Goal: Transaction & Acquisition: Purchase product/service

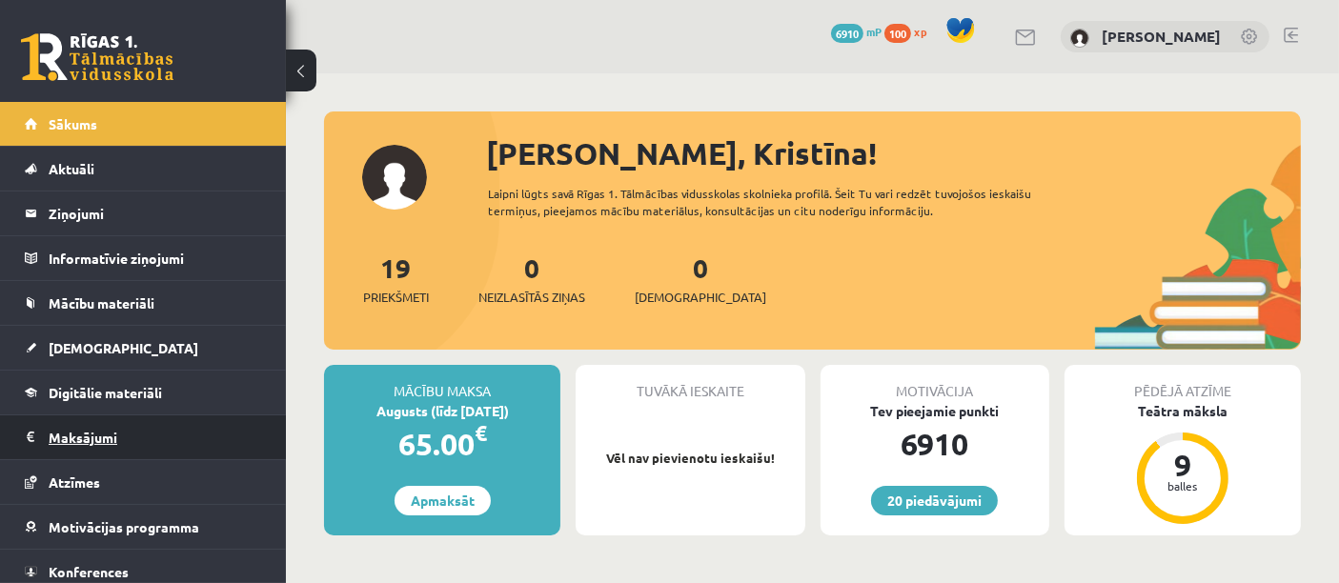
click at [66, 440] on legend "Maksājumi 0" at bounding box center [156, 438] width 214 height 44
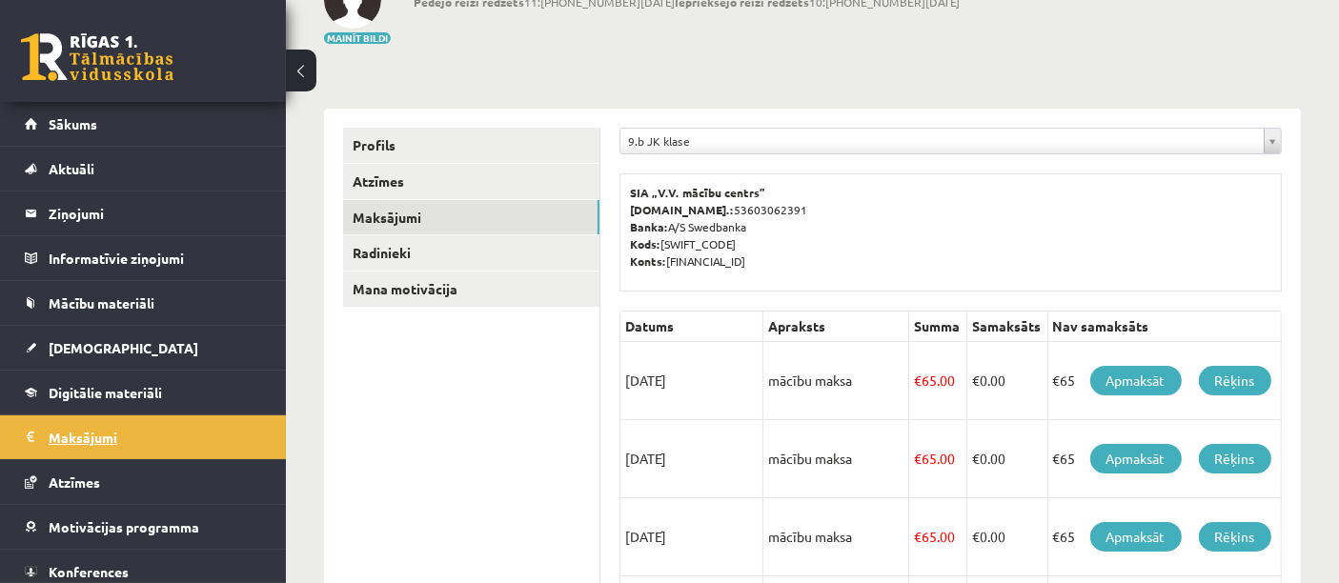
scroll to position [141, 0]
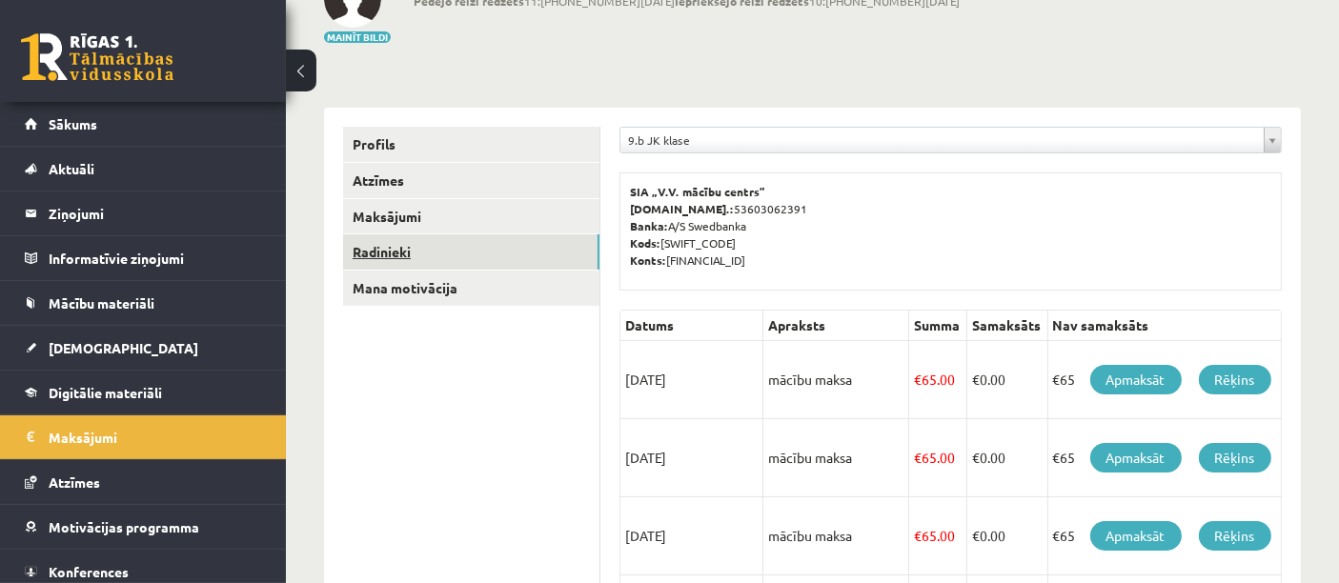
click at [391, 255] on link "Radinieki" at bounding box center [471, 251] width 256 height 35
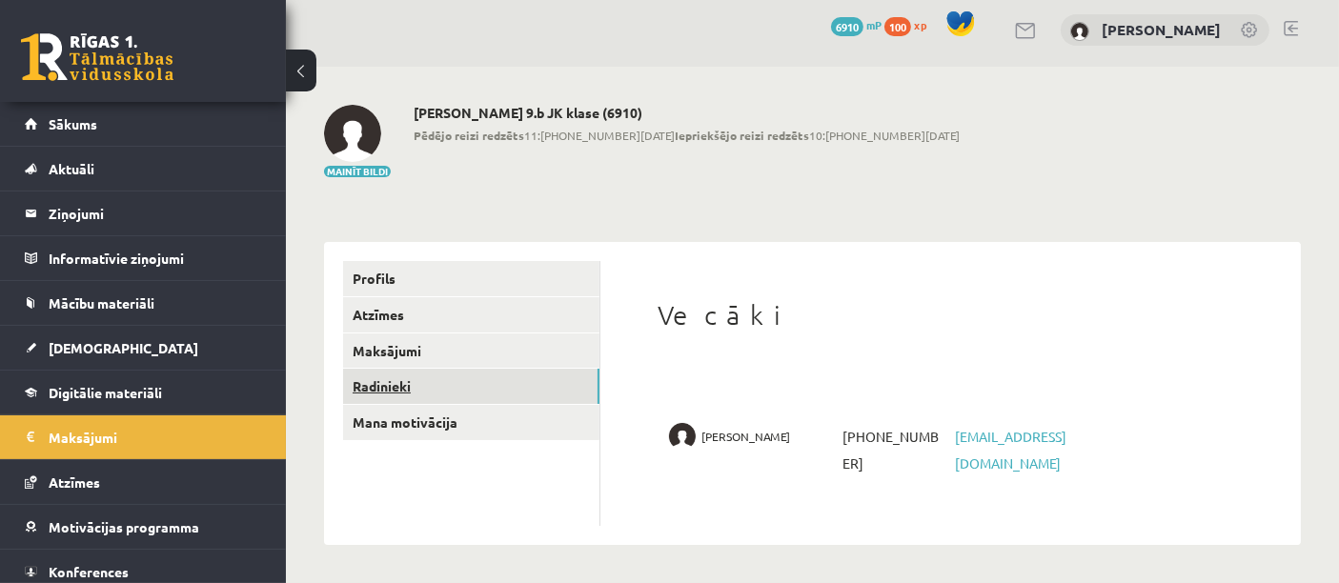
scroll to position [5, 0]
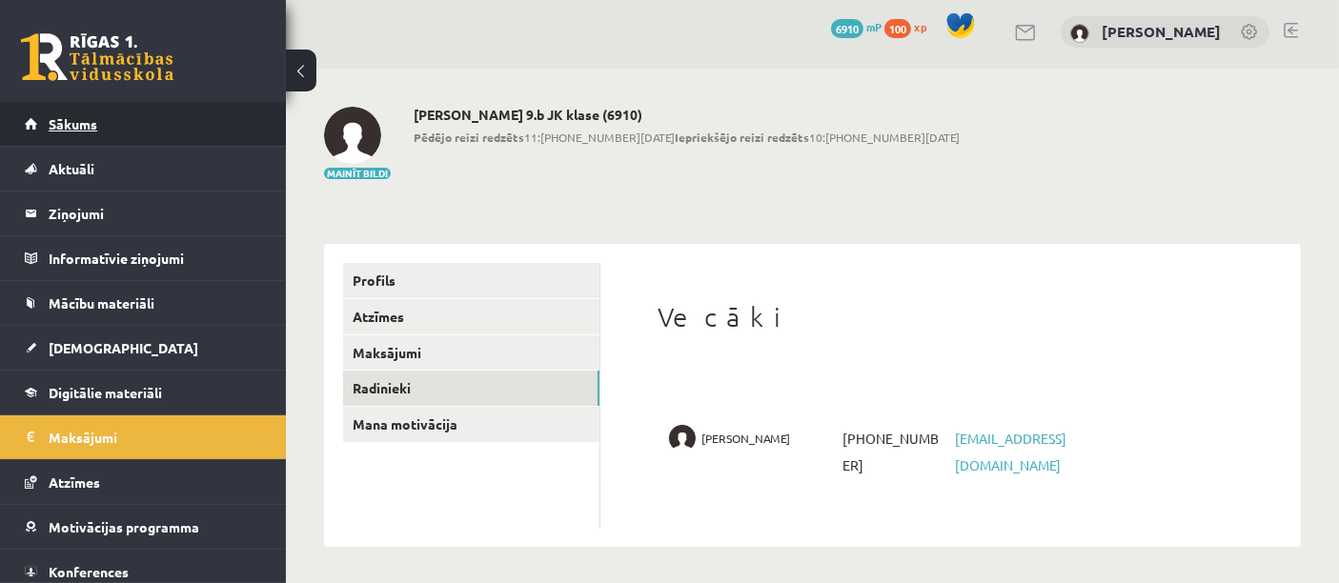
click at [81, 118] on span "Sākums" at bounding box center [73, 123] width 49 height 17
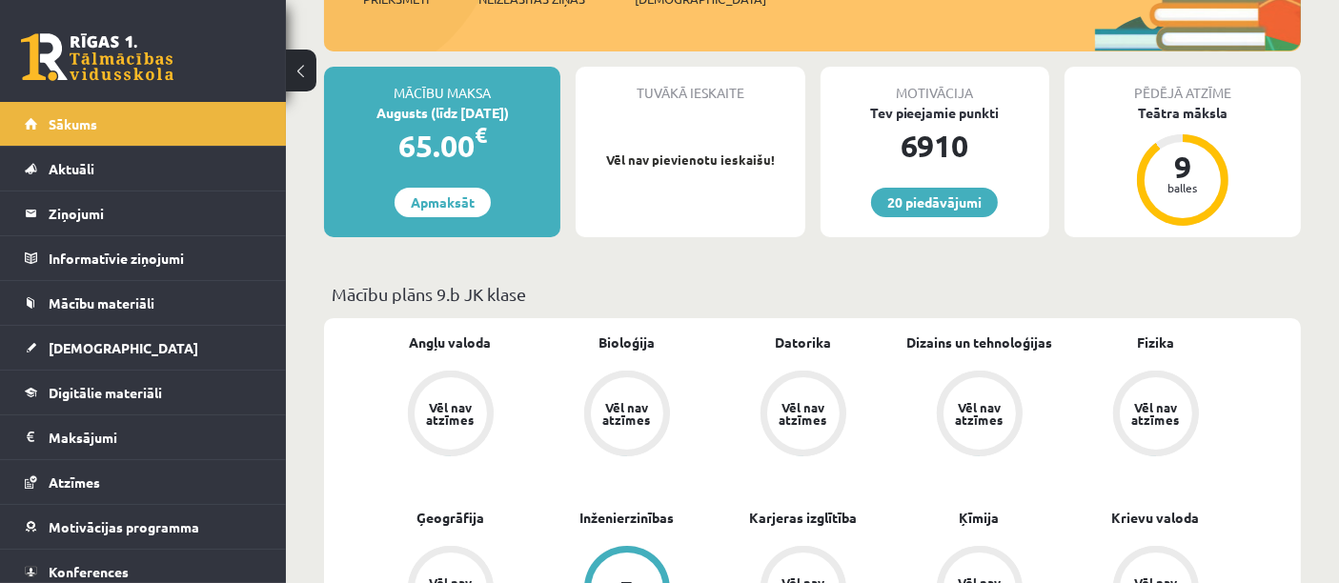
scroll to position [294, 0]
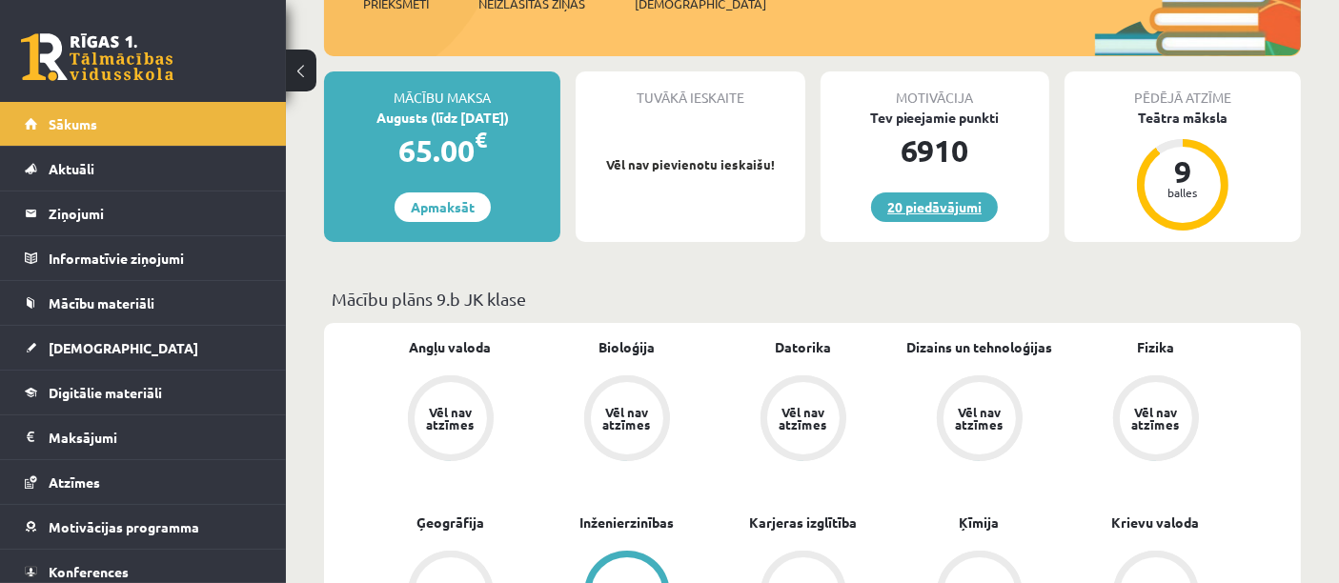
click at [964, 195] on link "20 piedāvājumi" at bounding box center [934, 208] width 127 height 30
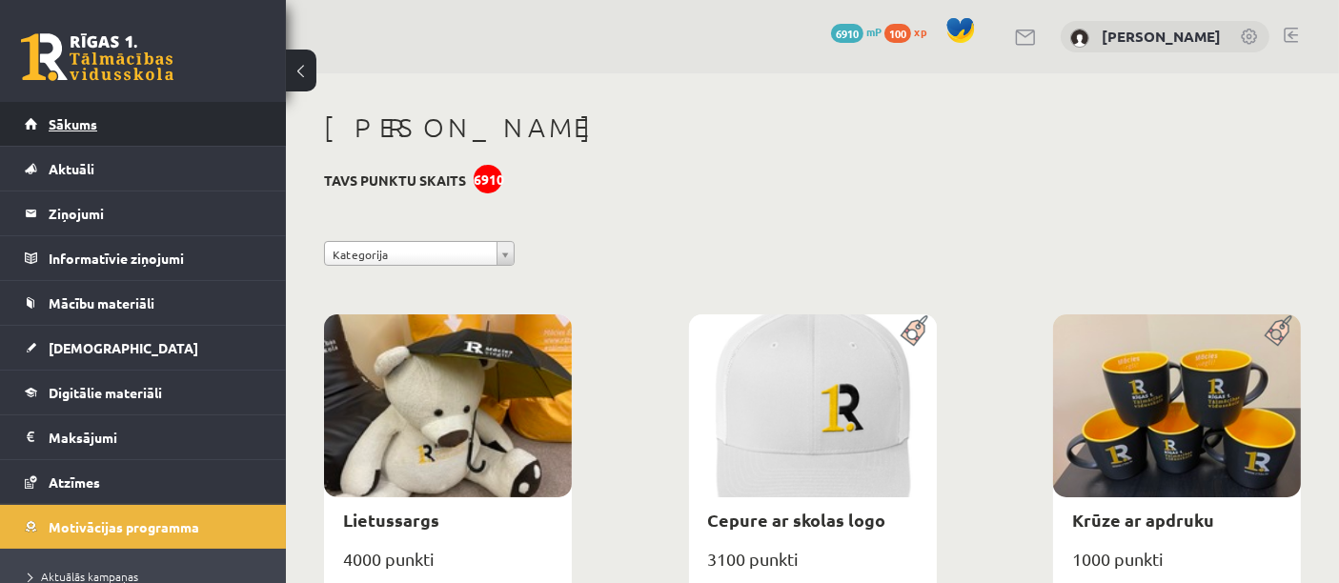
click at [73, 121] on span "Sākums" at bounding box center [73, 123] width 49 height 17
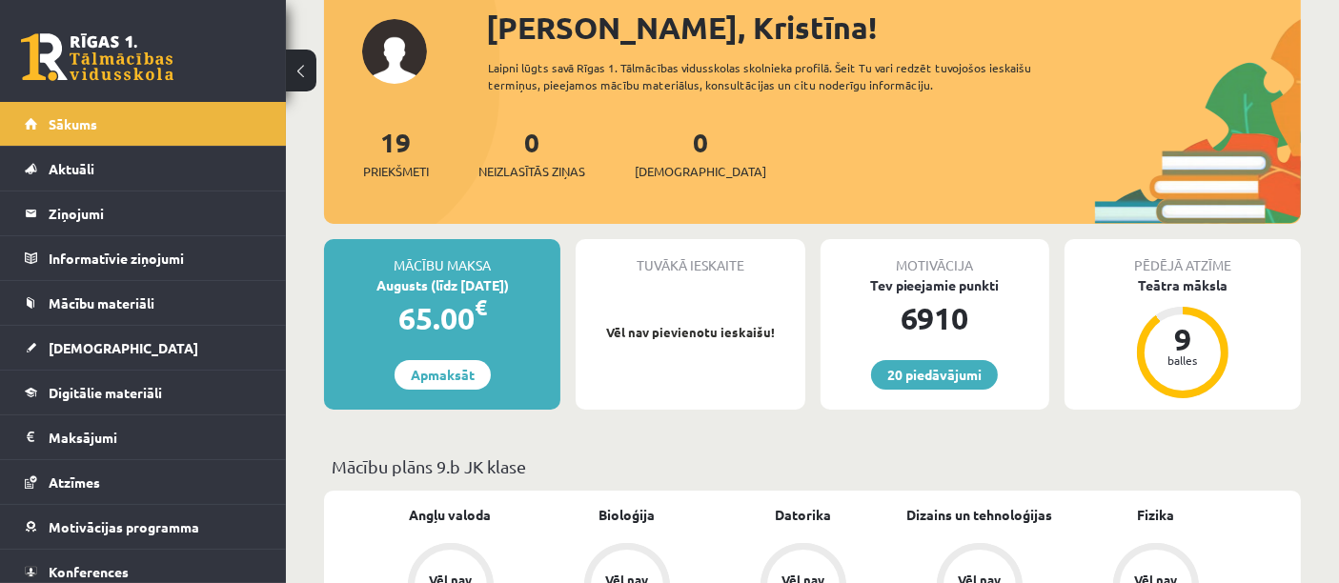
scroll to position [169, 0]
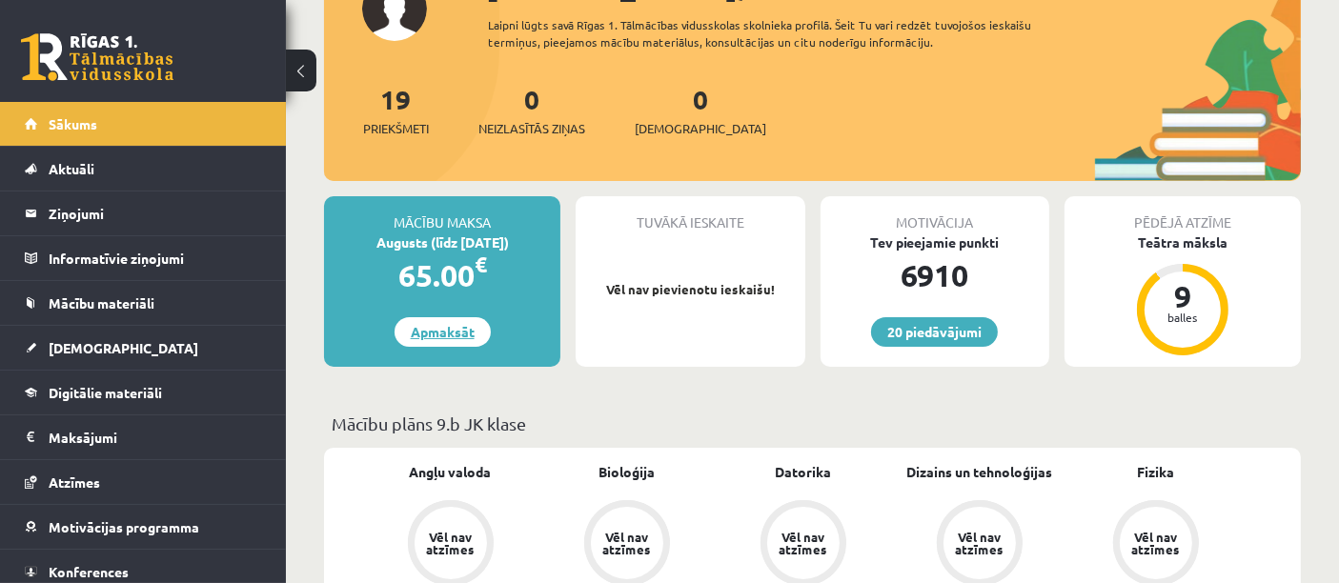
click at [446, 325] on link "Apmaksāt" at bounding box center [443, 332] width 96 height 30
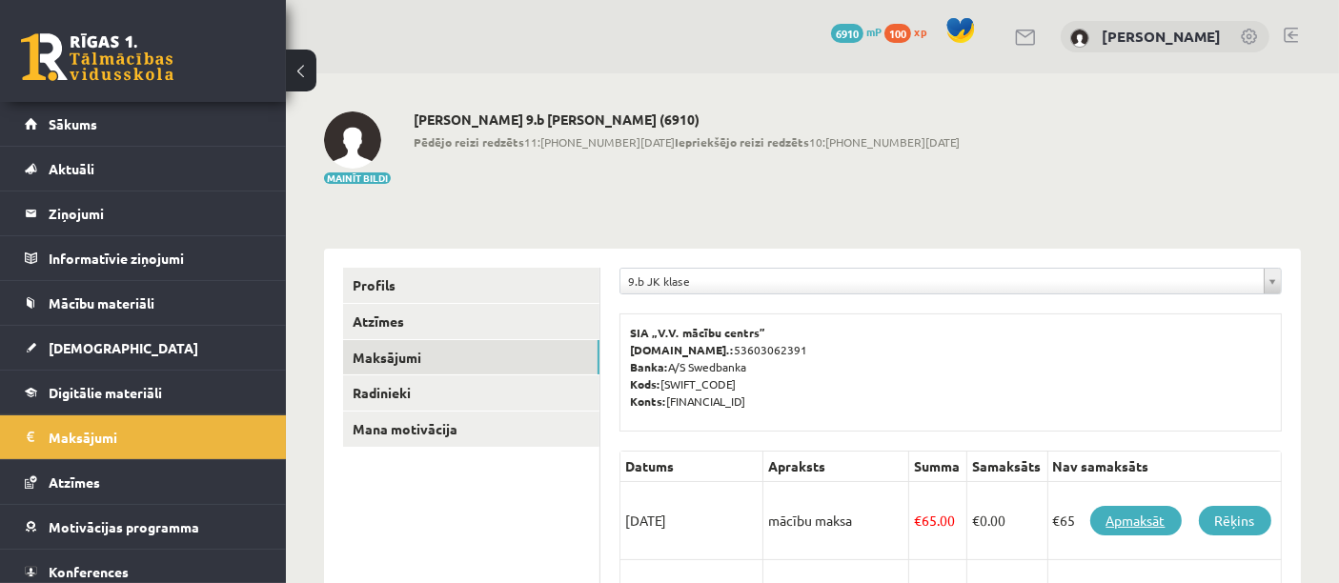
click at [1137, 519] on link "Apmaksāt" at bounding box center [1137, 521] width 92 height 30
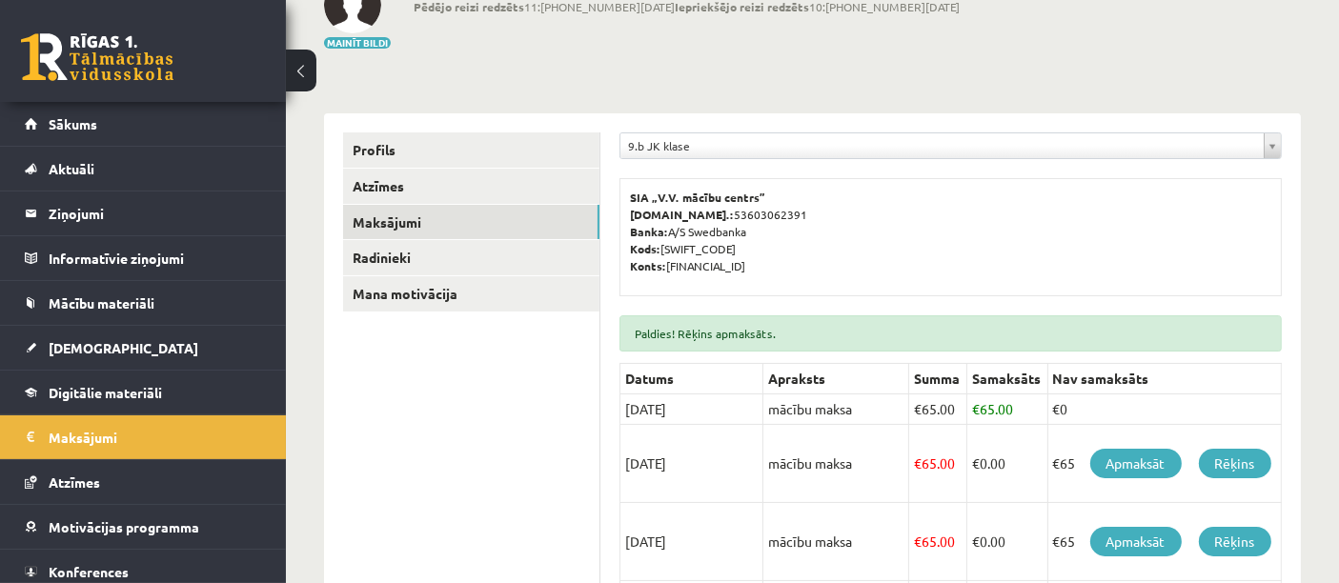
scroll to position [197, 0]
